Goal: Task Accomplishment & Management: Complete application form

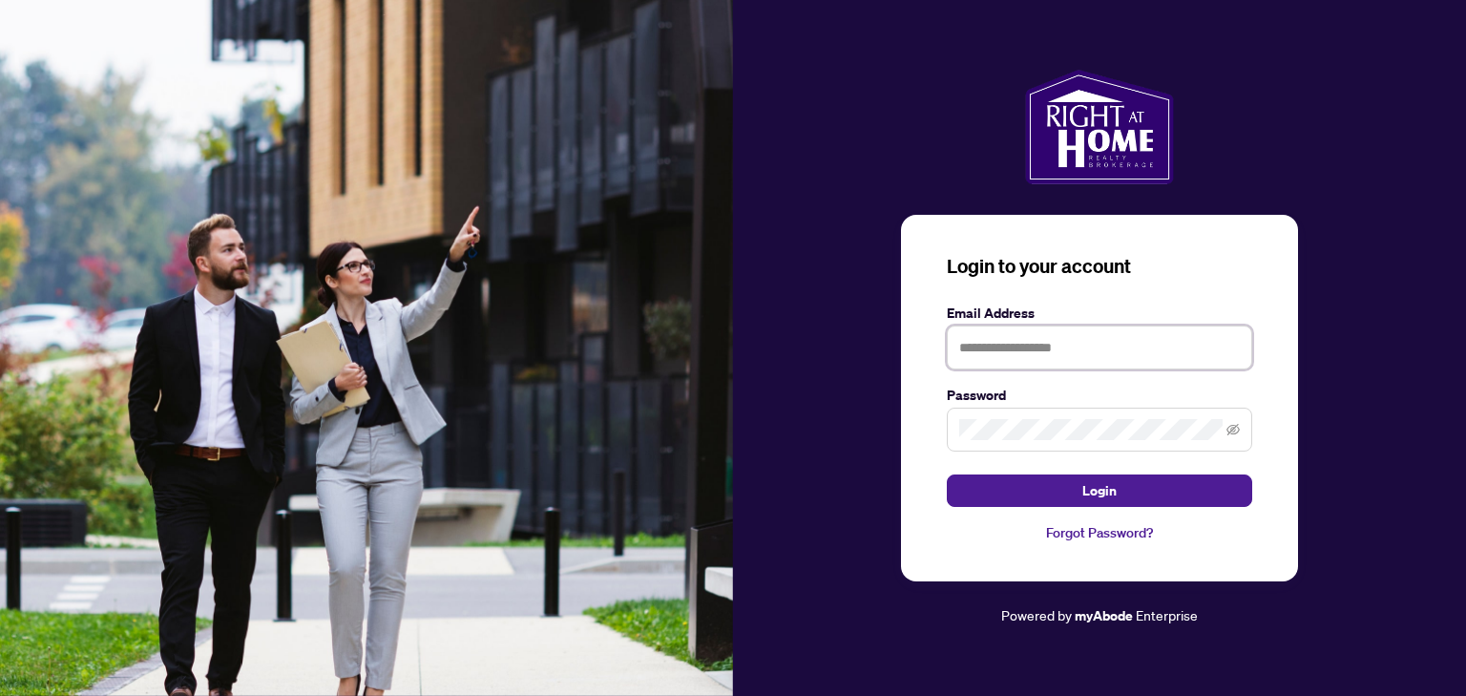
click at [1003, 355] on input "text" at bounding box center [1099, 347] width 305 height 44
type input "**********"
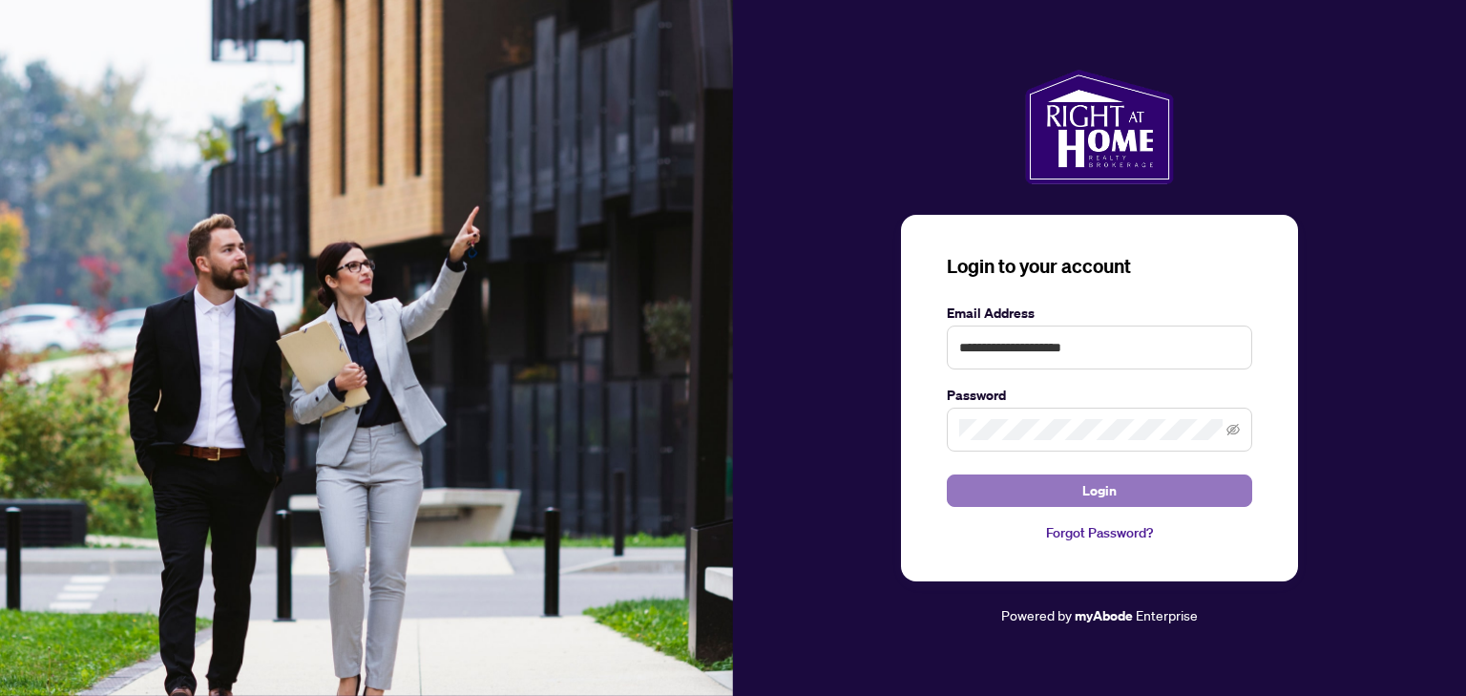
click at [1114, 488] on span "Login" at bounding box center [1099, 490] width 34 height 31
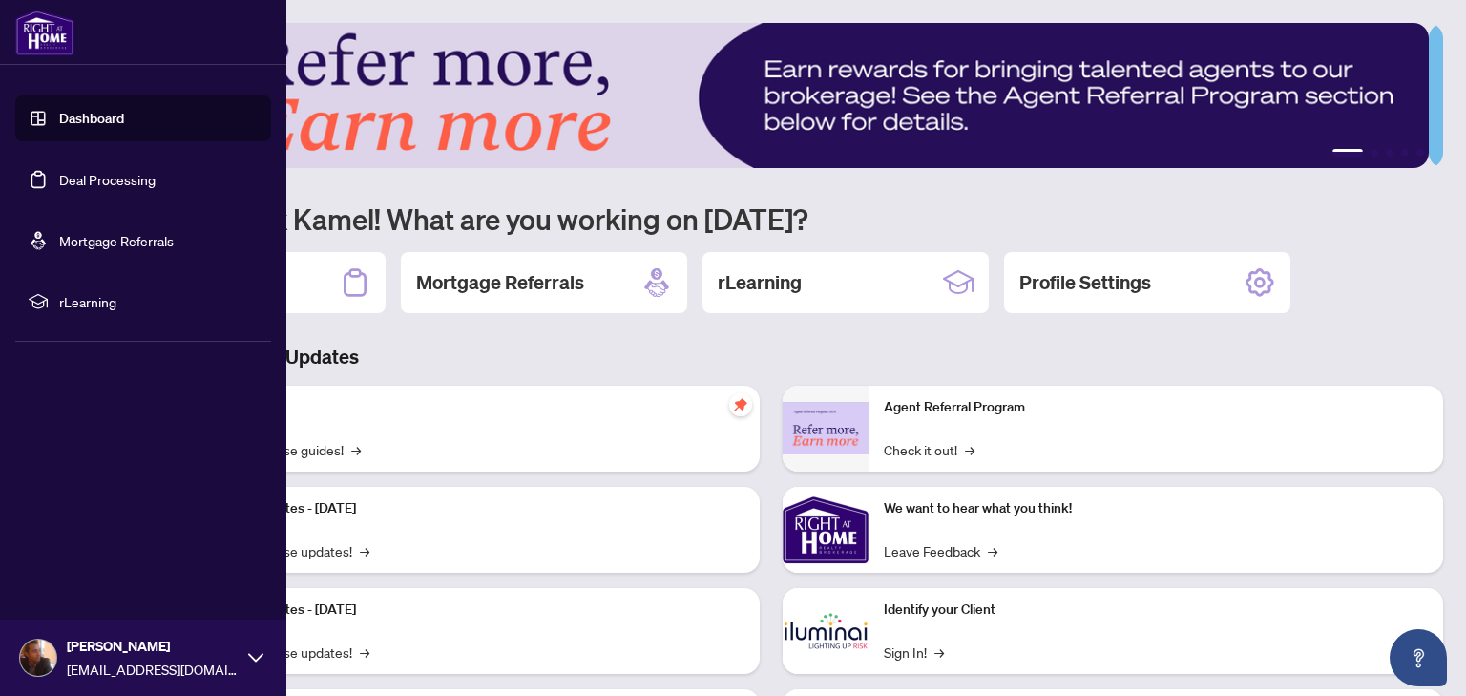
click at [59, 171] on link "Deal Processing" at bounding box center [107, 179] width 96 height 17
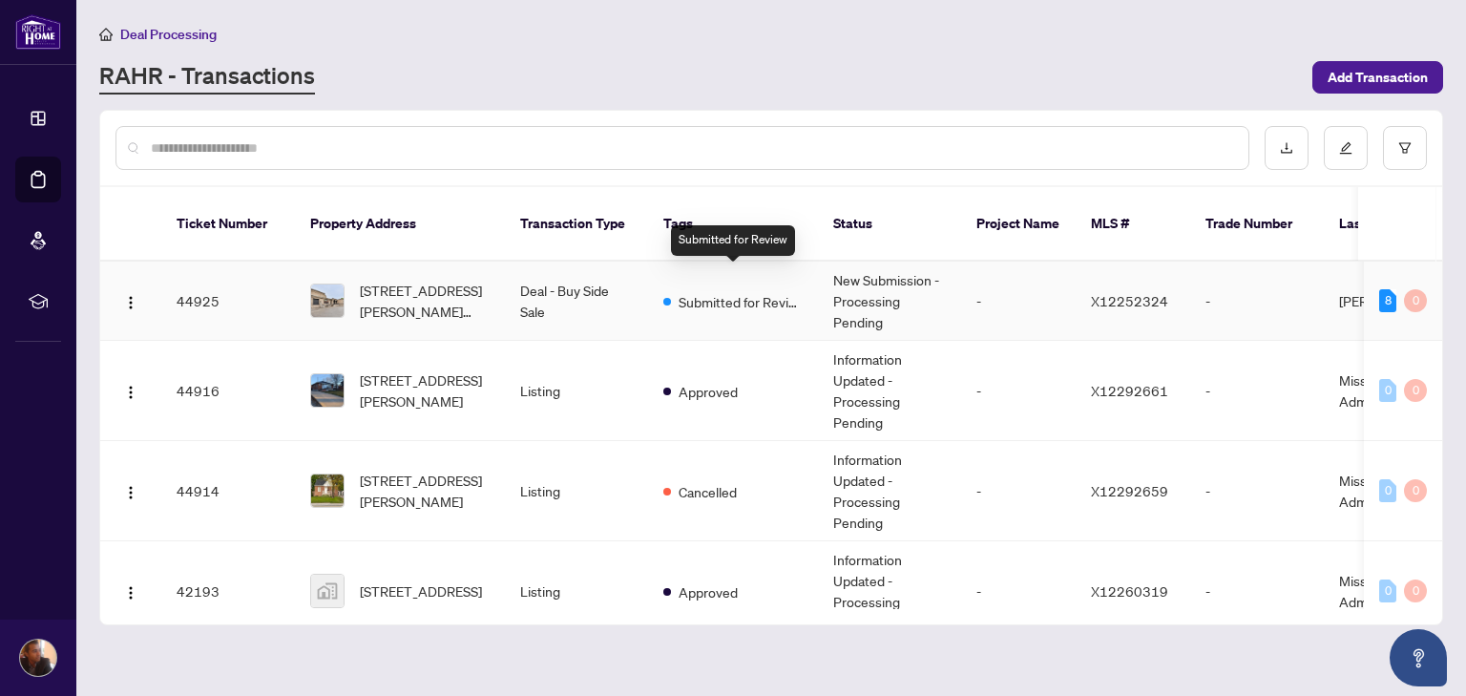
click at [726, 291] on span "Submitted for Review" at bounding box center [741, 301] width 124 height 21
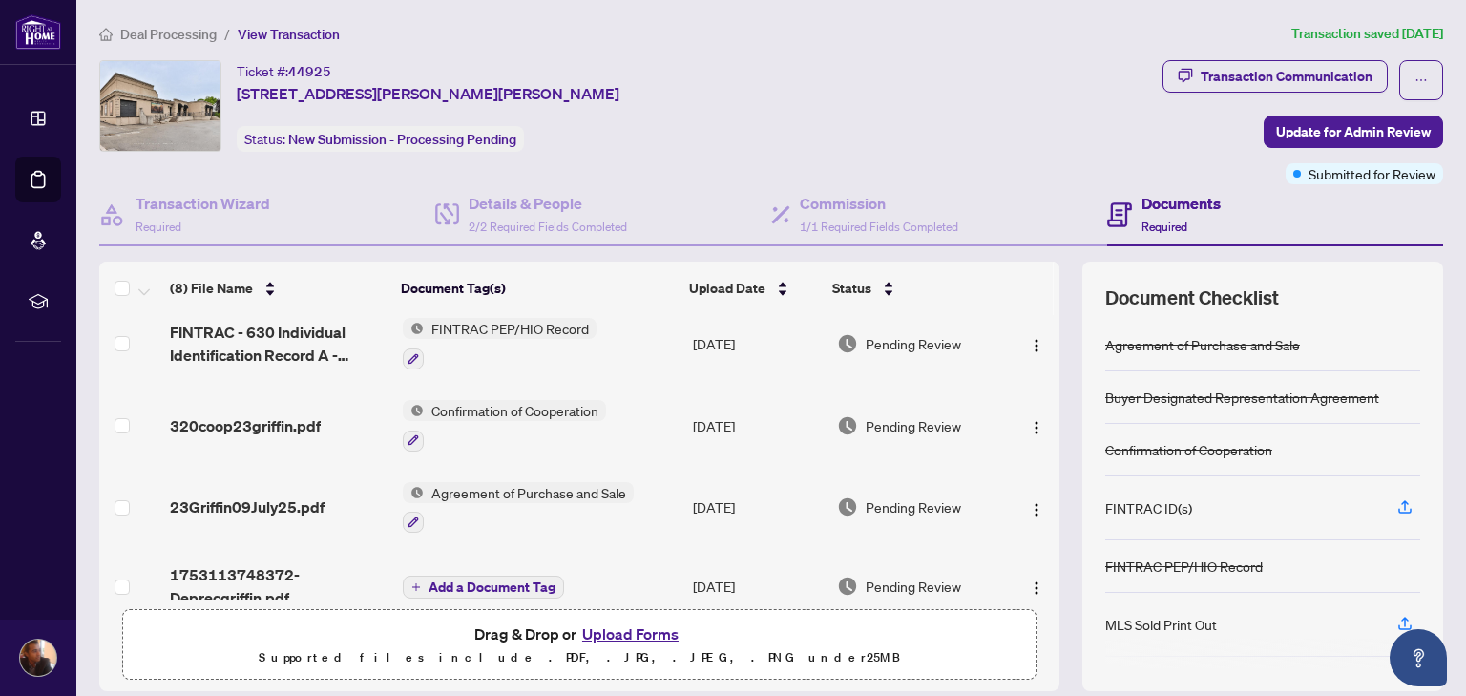
scroll to position [344, 0]
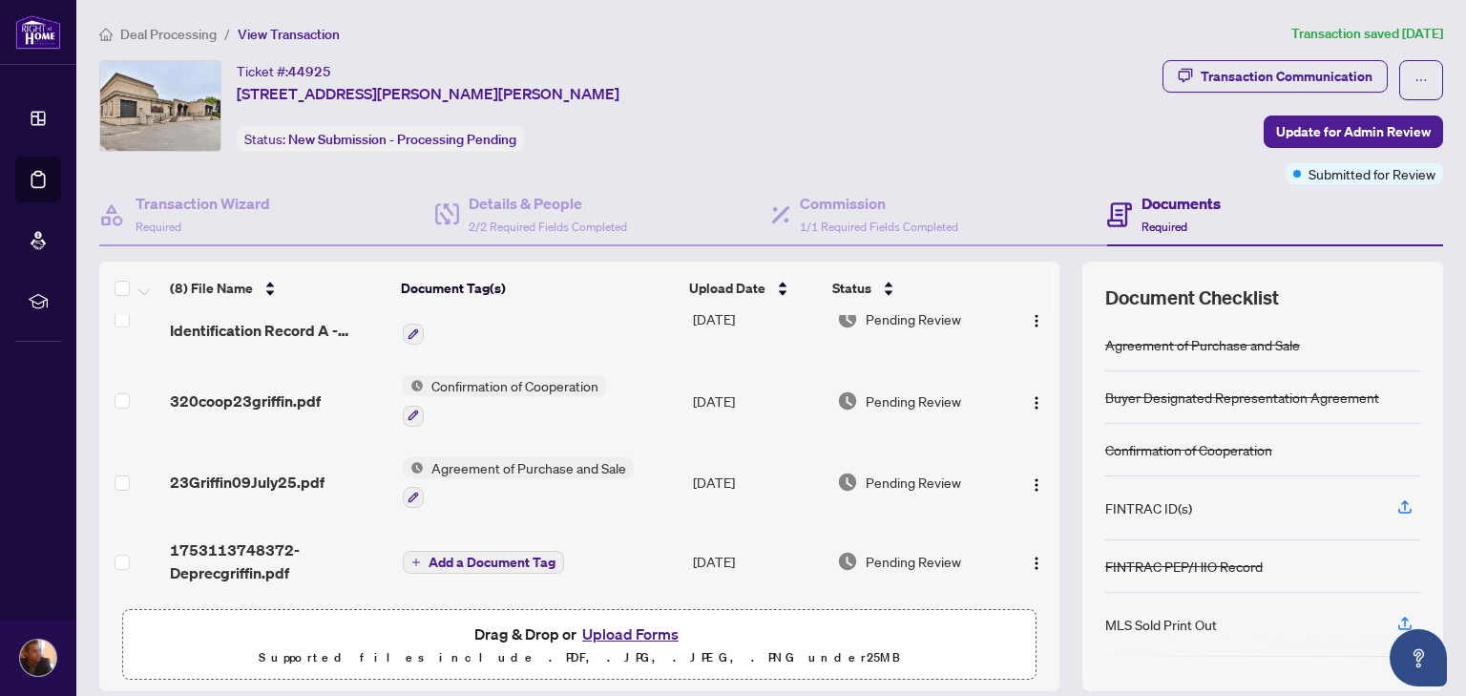
click at [639, 633] on button "Upload Forms" at bounding box center [630, 633] width 108 height 25
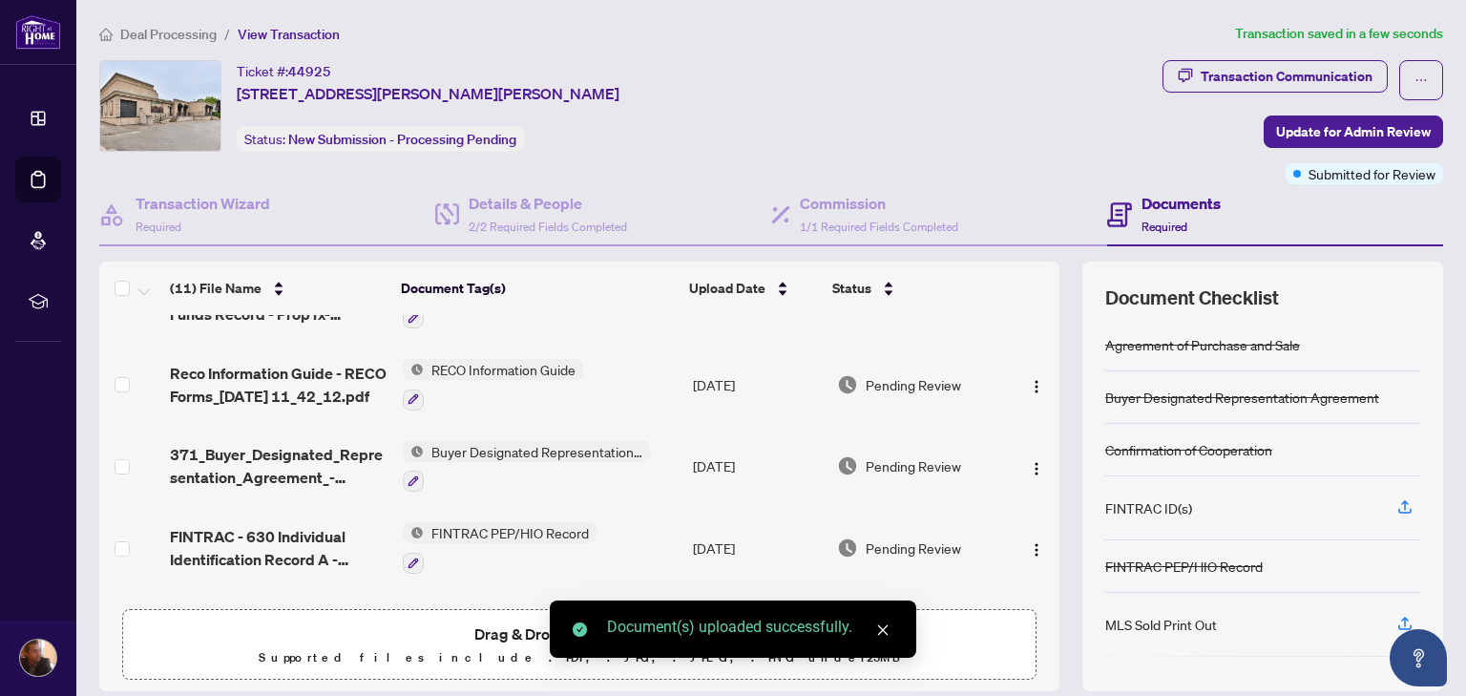
scroll to position [0, 0]
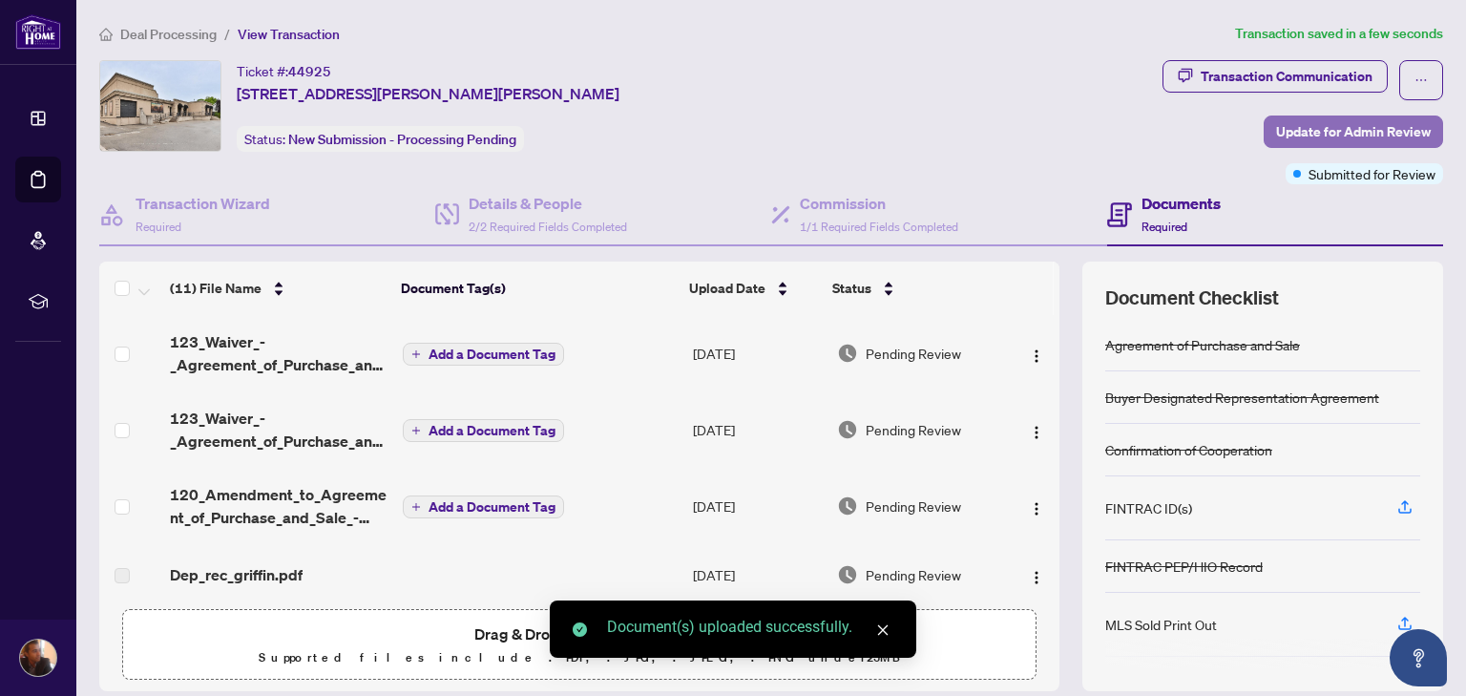
click at [1358, 116] on span "Update for Admin Review" at bounding box center [1353, 131] width 155 height 31
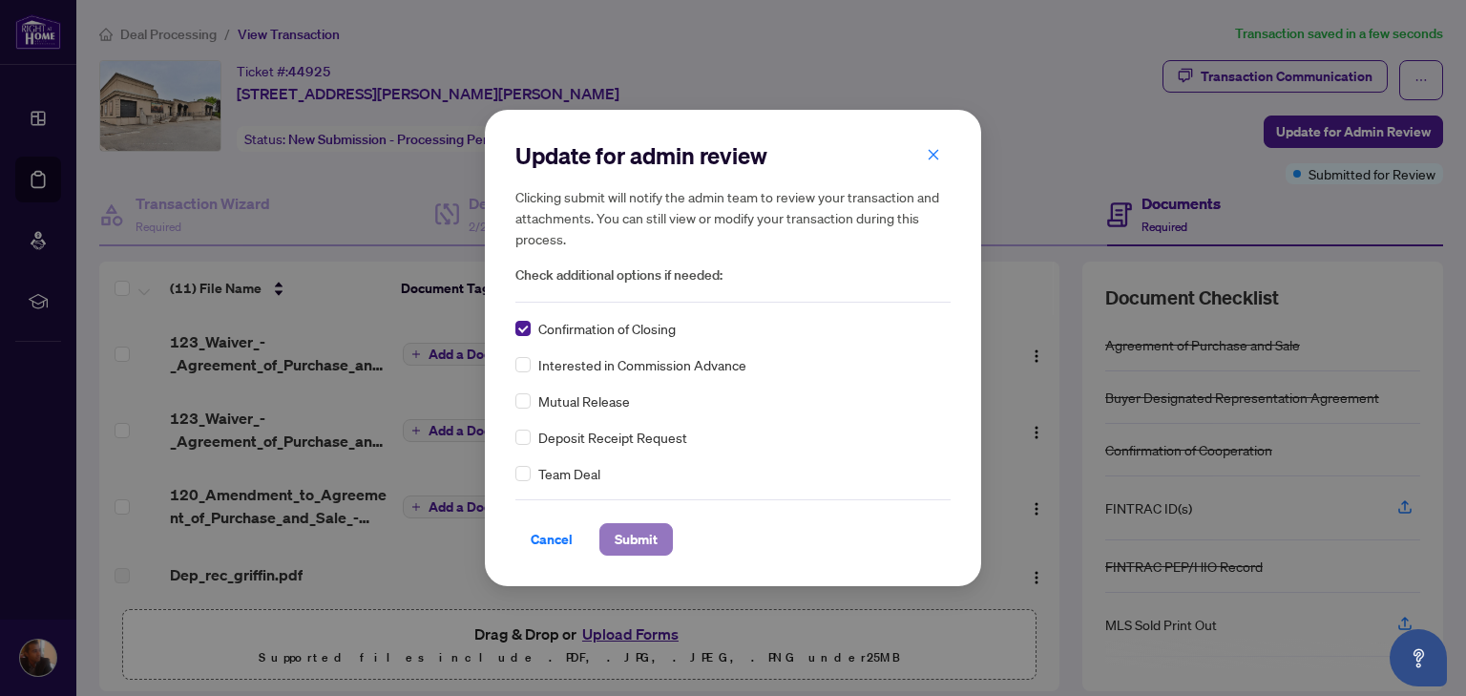
click at [663, 534] on button "Submit" at bounding box center [635, 539] width 73 height 32
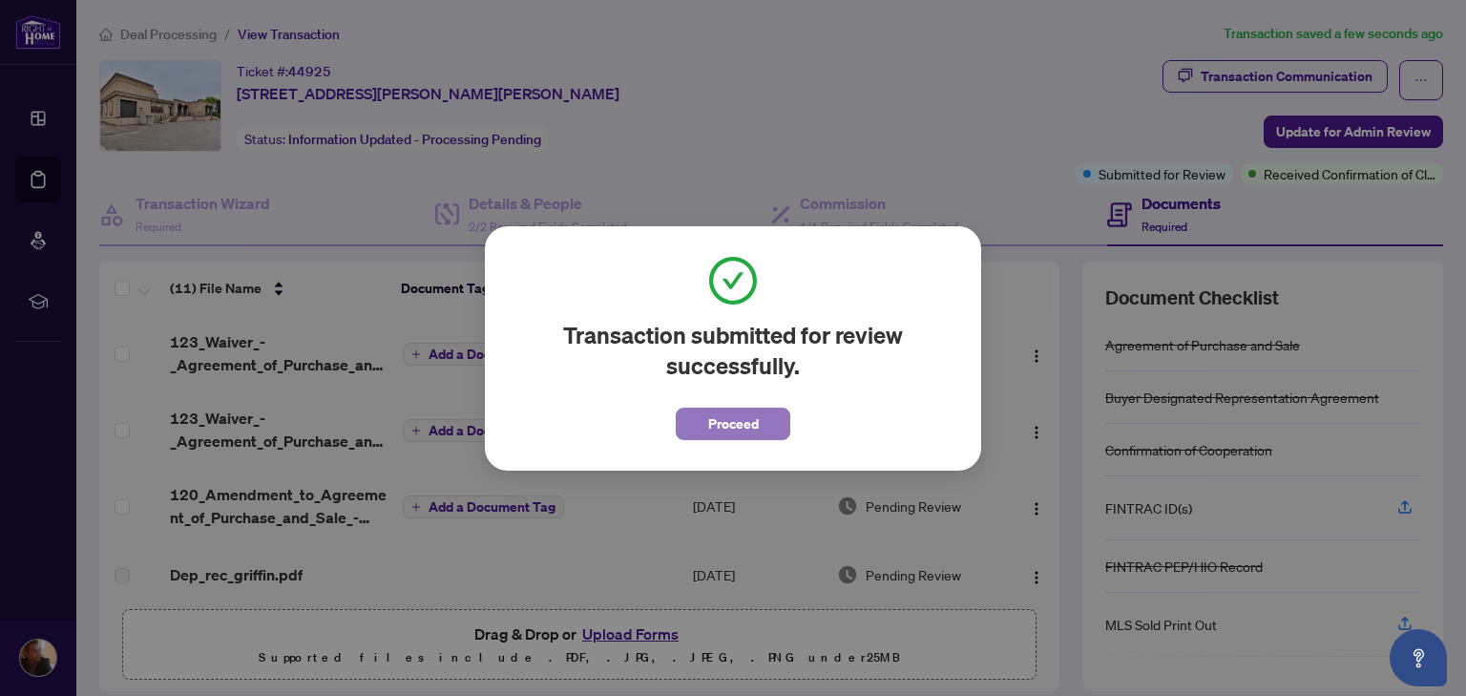
click at [736, 411] on span "Proceed" at bounding box center [733, 423] width 51 height 31
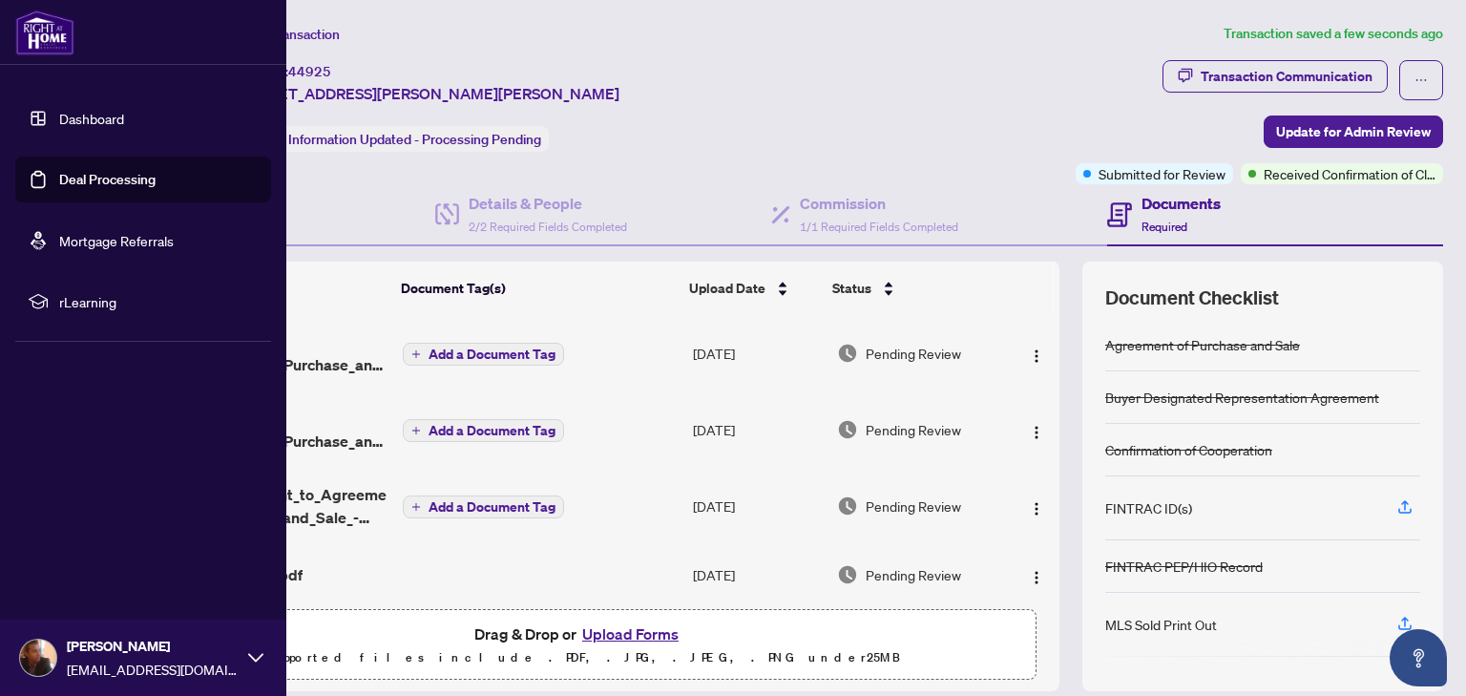
click at [131, 184] on link "Deal Processing" at bounding box center [107, 179] width 96 height 17
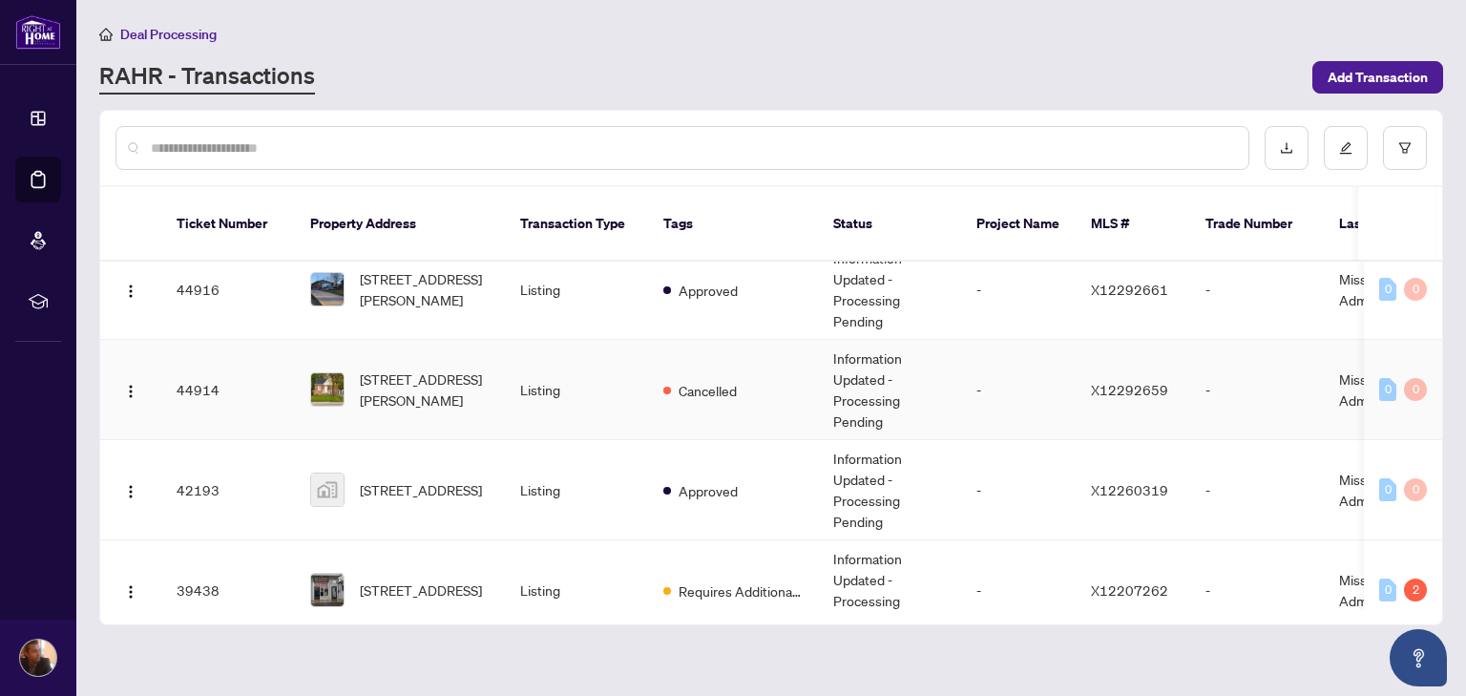
scroll to position [158, 0]
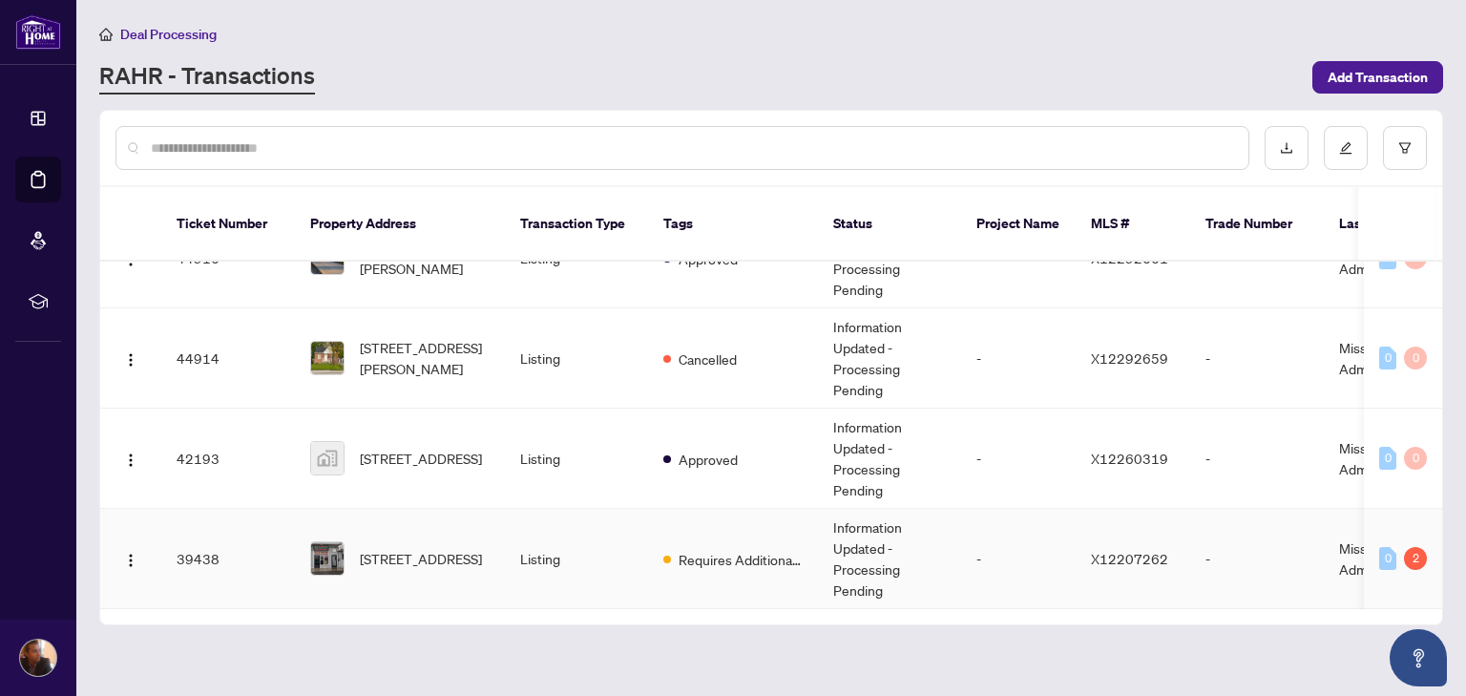
click at [519, 532] on td "Listing" at bounding box center [576, 559] width 143 height 100
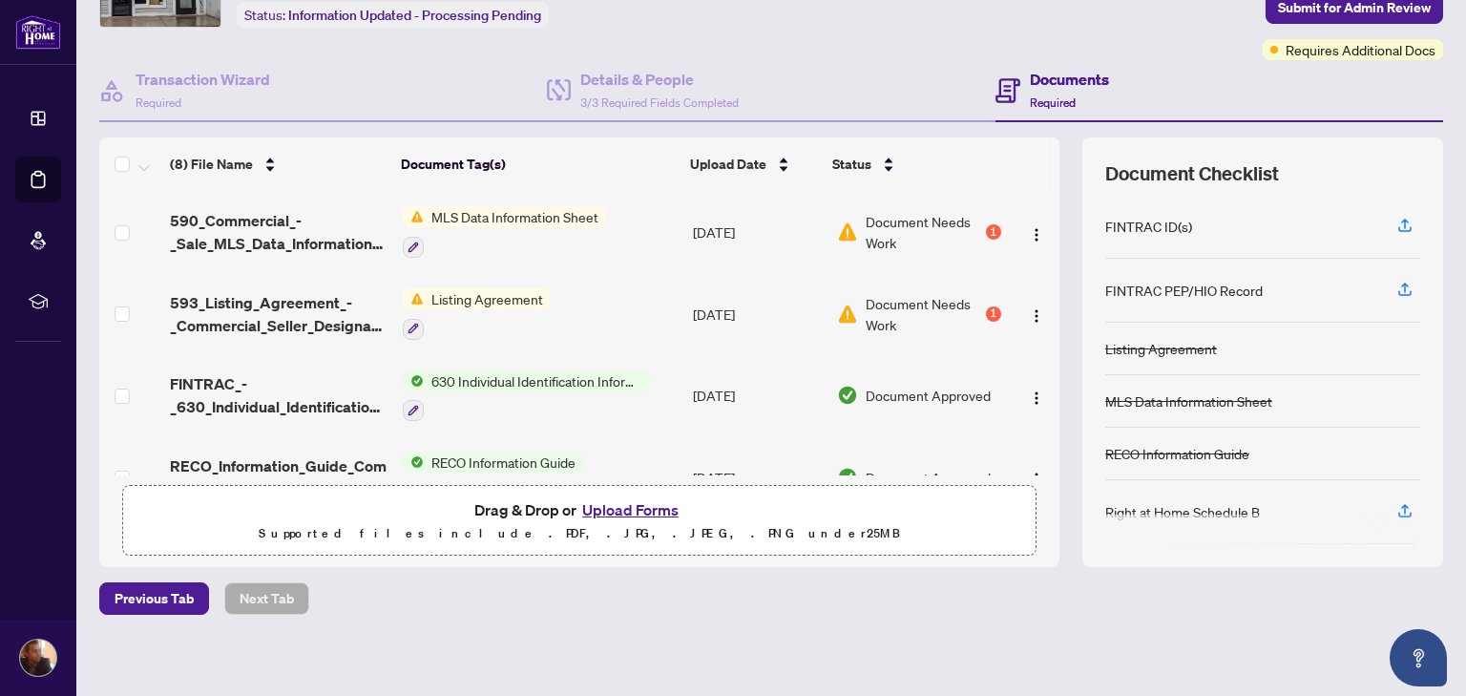
scroll to position [130, 0]
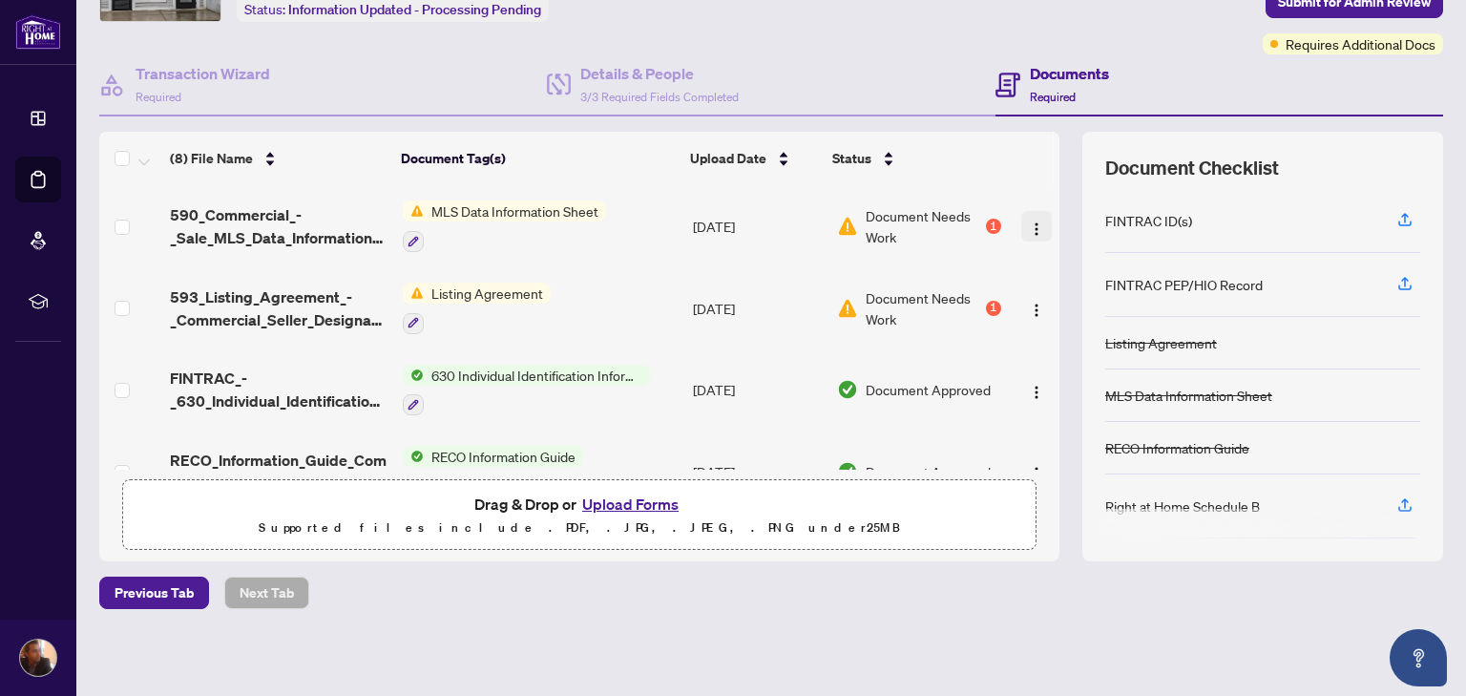
click at [1029, 221] on img "button" at bounding box center [1036, 228] width 15 height 15
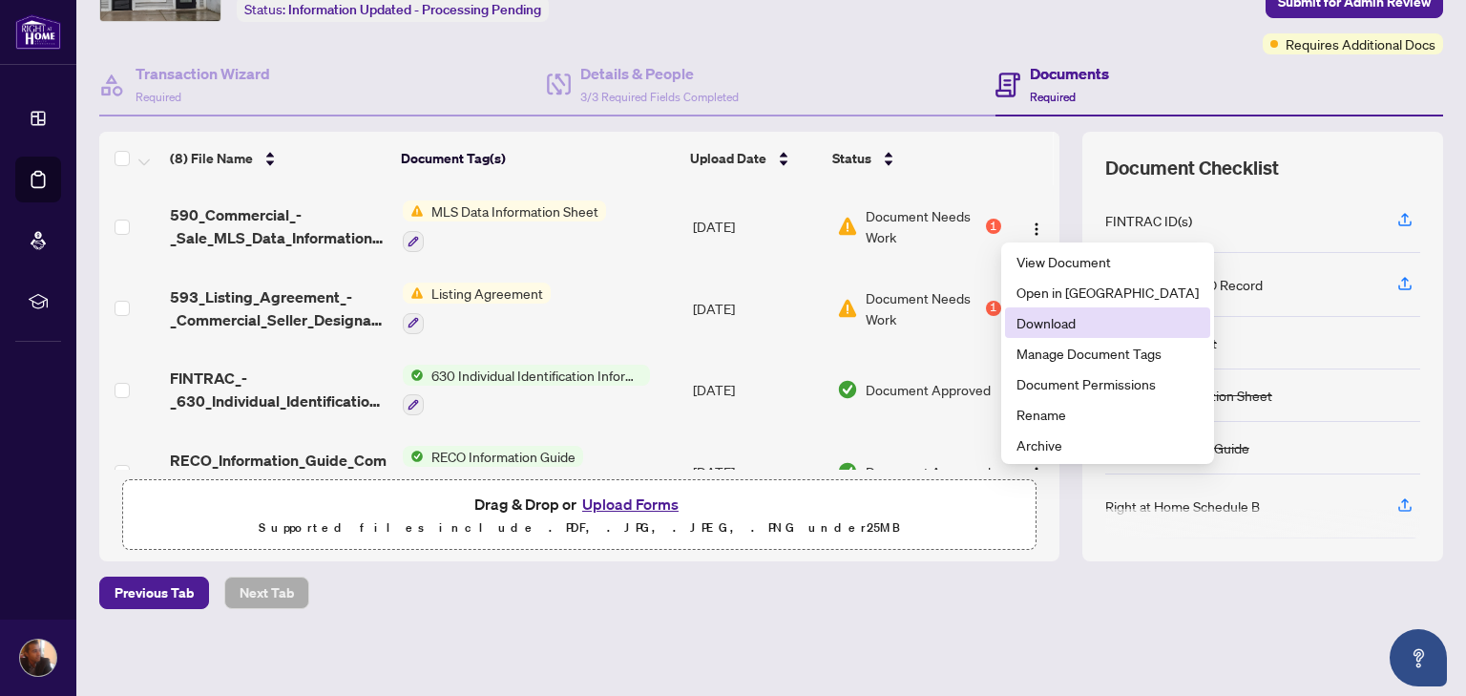
click at [1059, 319] on span "Download" at bounding box center [1107, 322] width 182 height 21
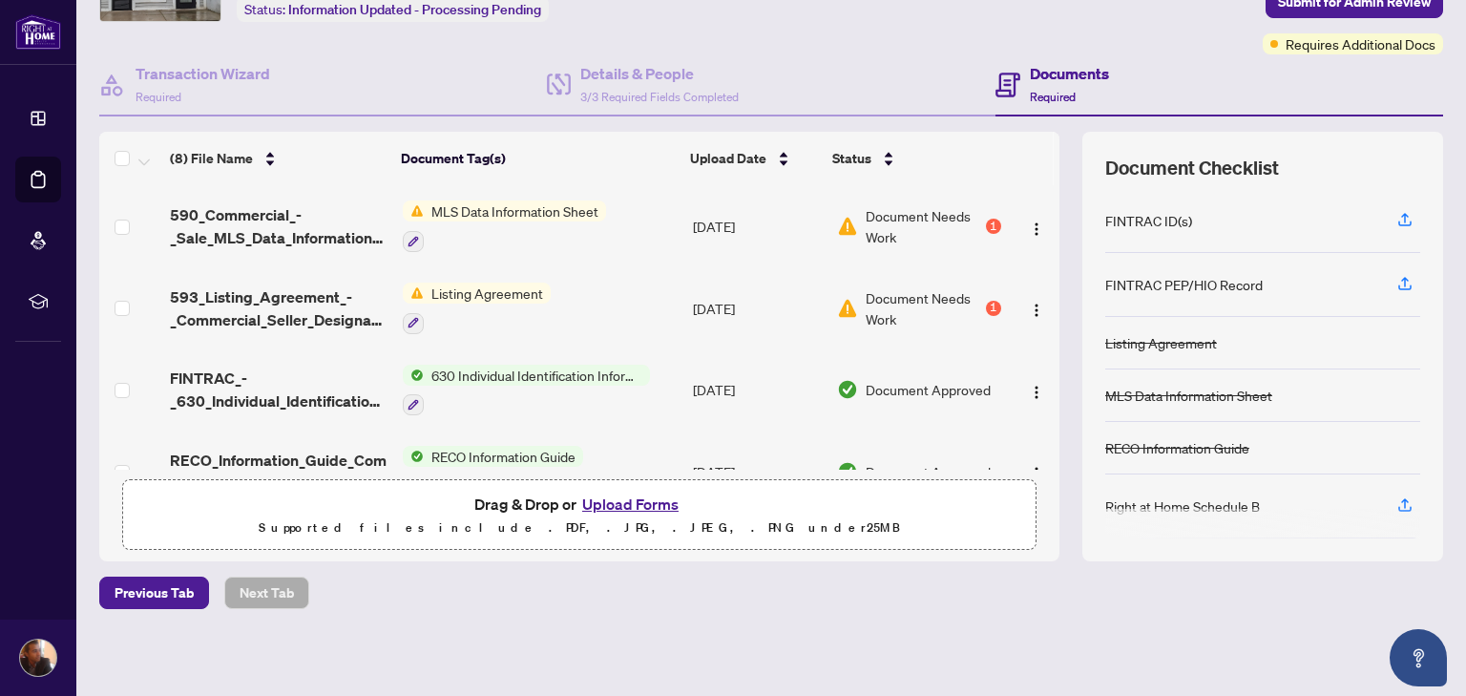
click at [1029, 303] on img "button" at bounding box center [1036, 310] width 15 height 15
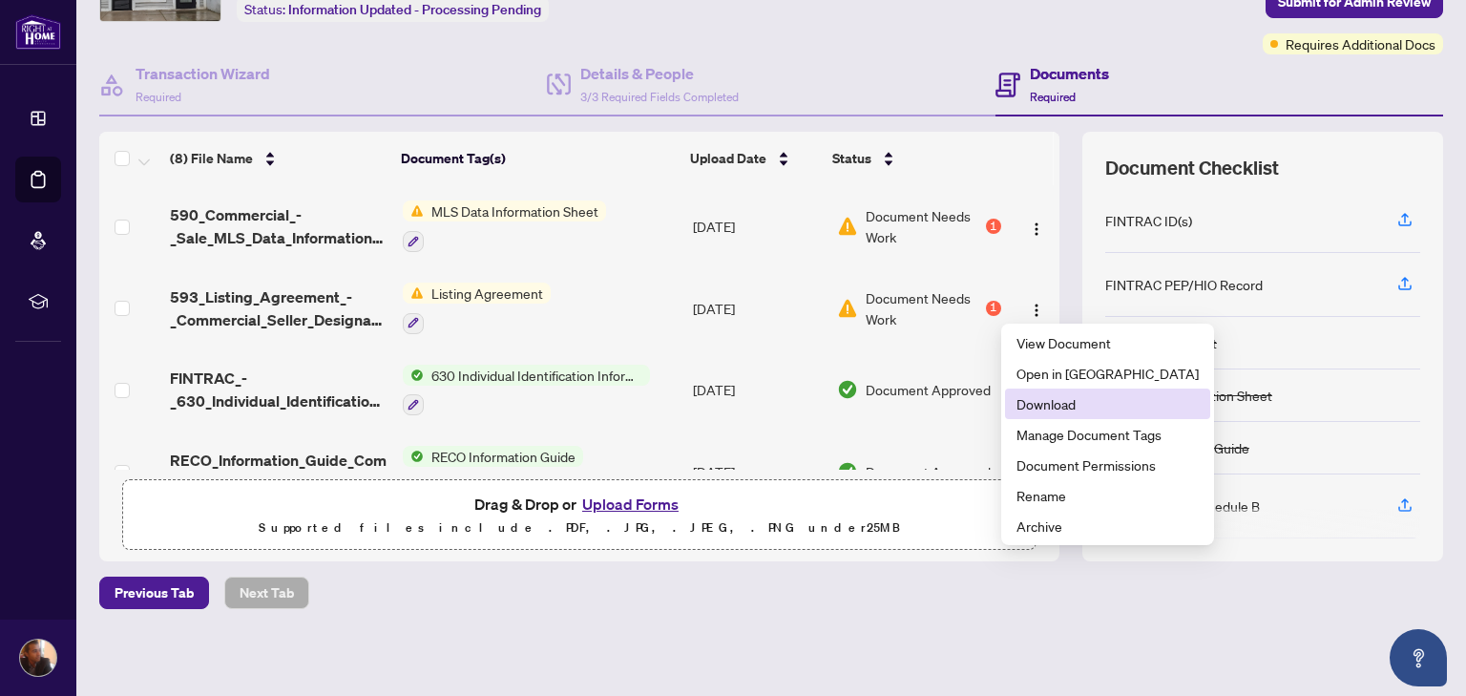
click at [1090, 400] on span "Download" at bounding box center [1107, 403] width 182 height 21
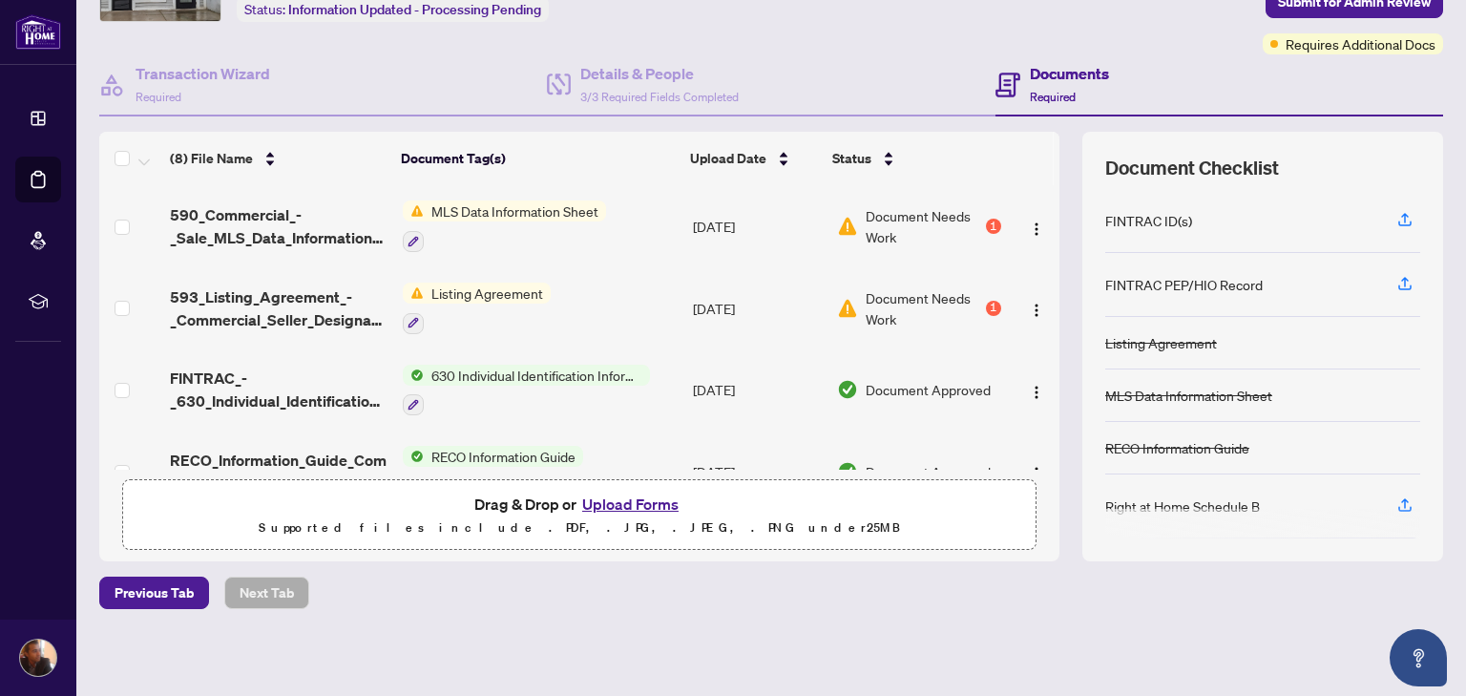
click at [593, 501] on button "Upload Forms" at bounding box center [630, 504] width 108 height 25
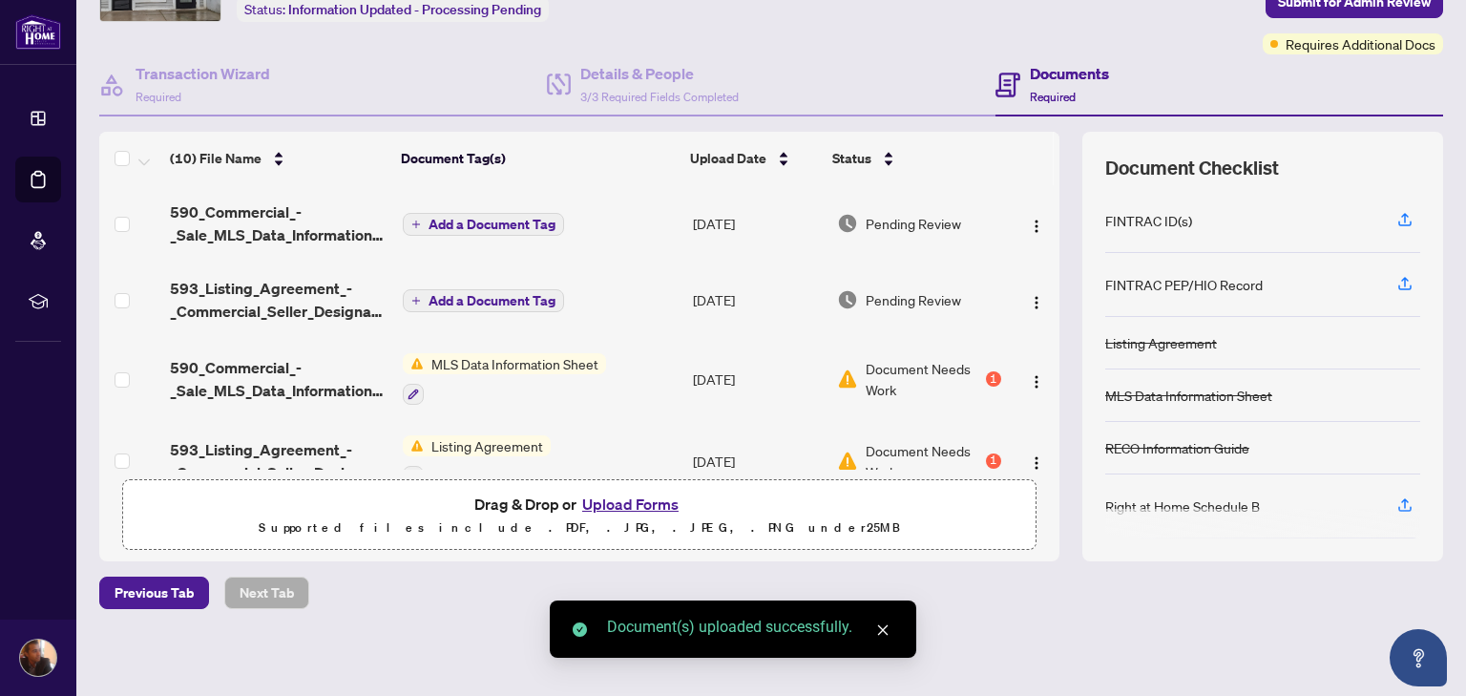
scroll to position [0, 0]
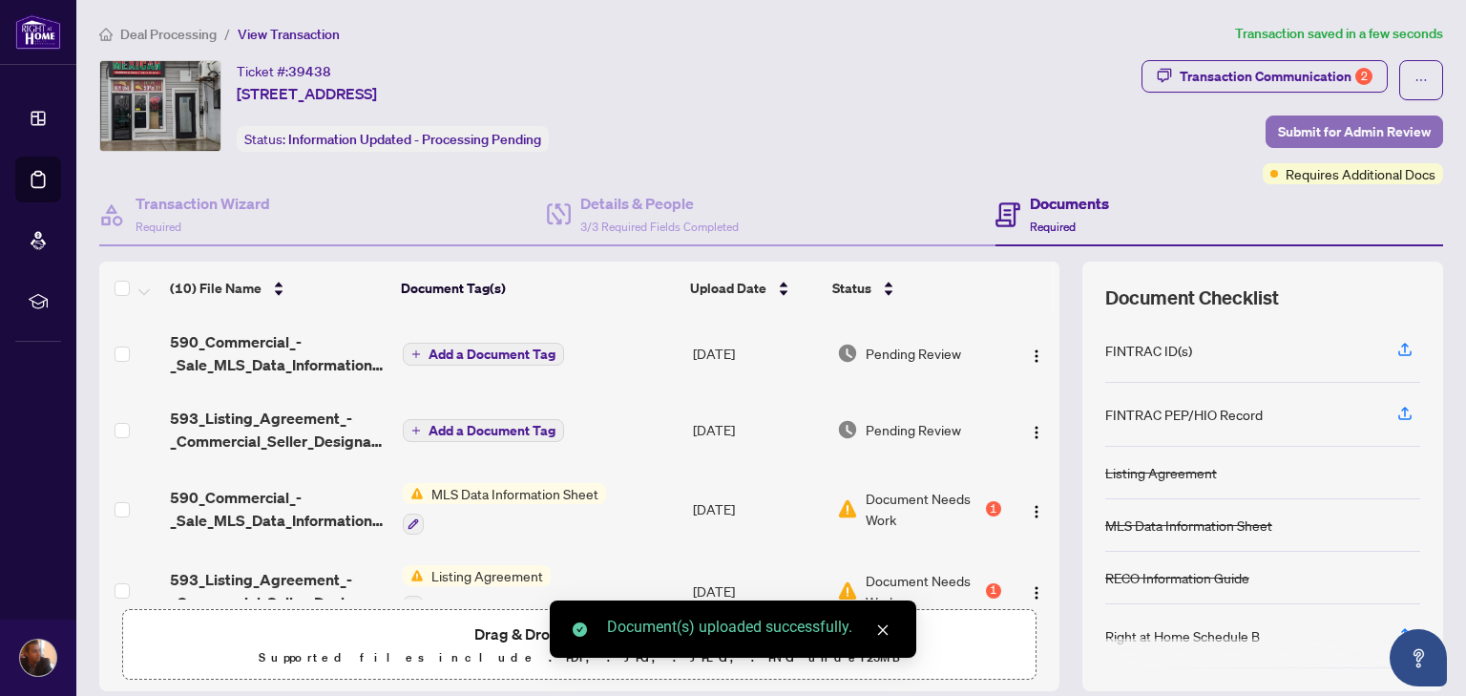
click at [1366, 125] on span "Submit for Admin Review" at bounding box center [1354, 131] width 153 height 31
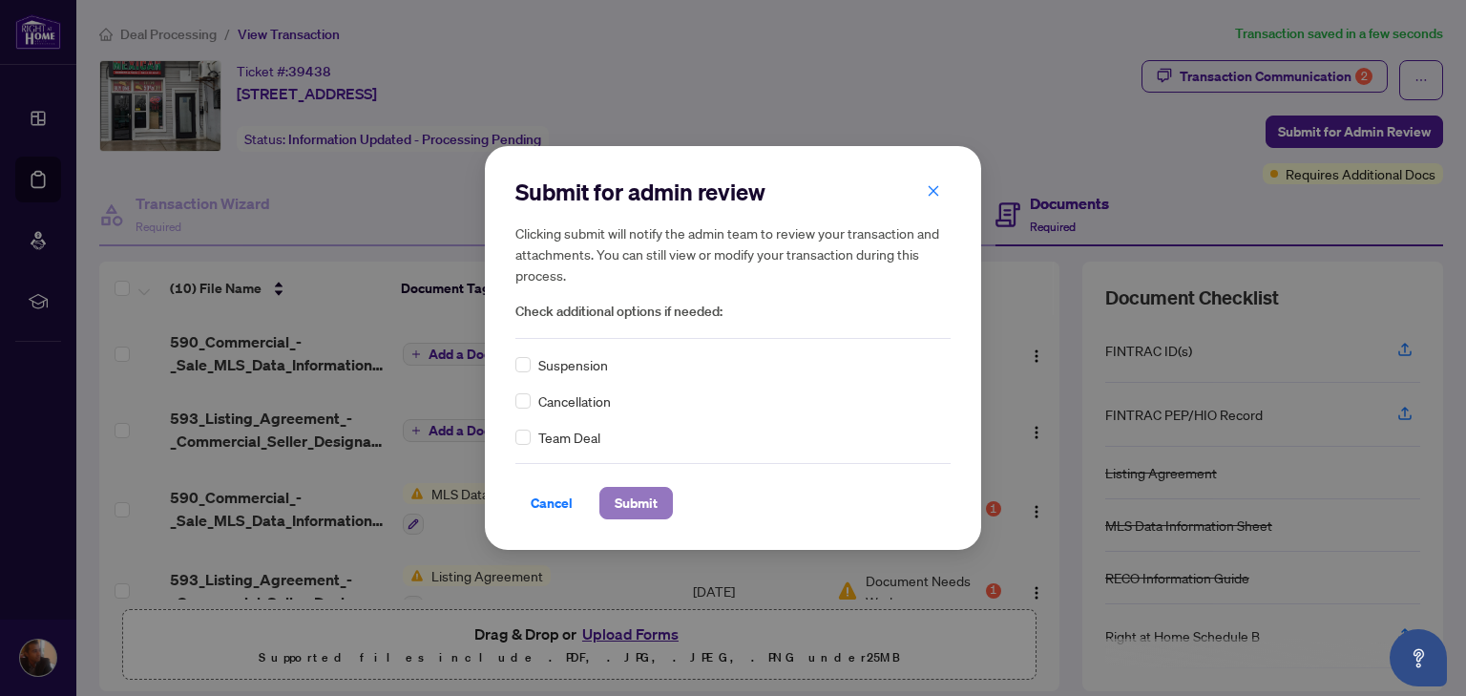
click at [654, 505] on span "Submit" at bounding box center [636, 503] width 43 height 31
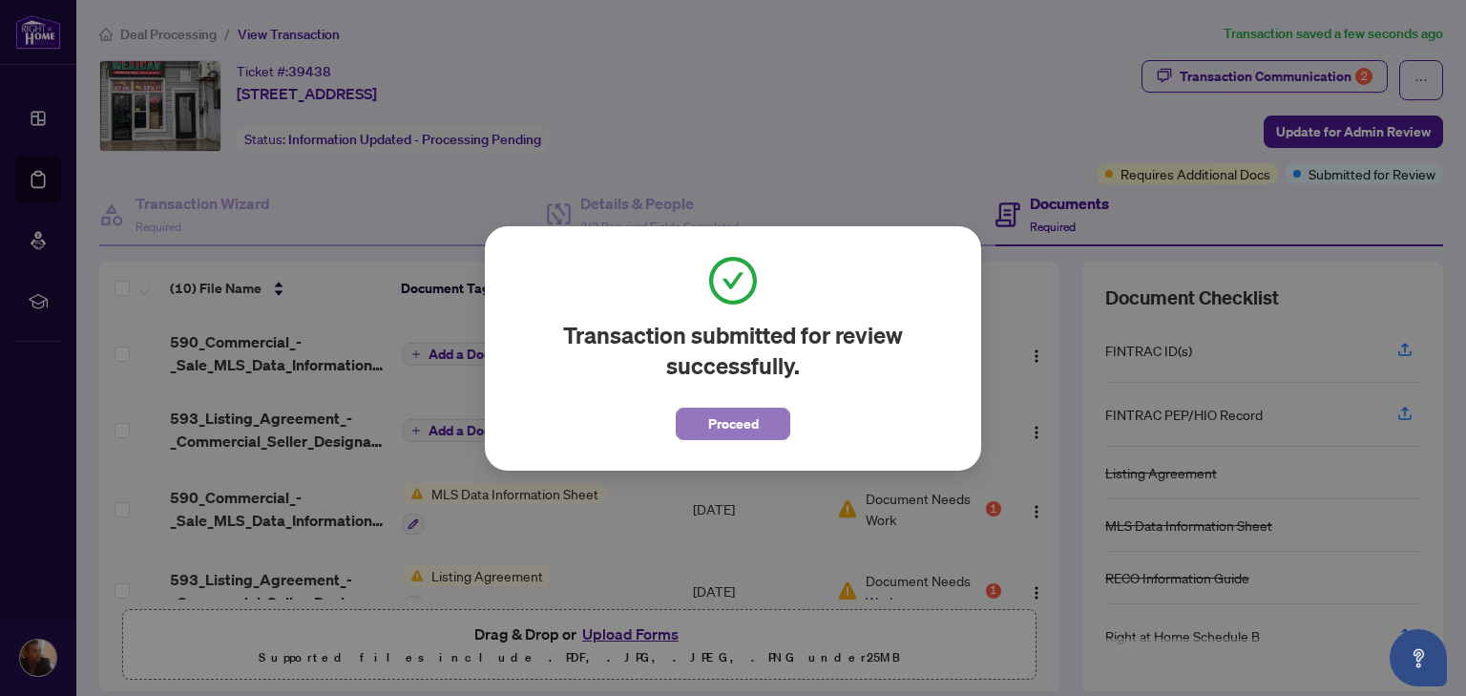
click at [739, 419] on span "Proceed" at bounding box center [733, 423] width 51 height 31
